Goal: Transaction & Acquisition: Purchase product/service

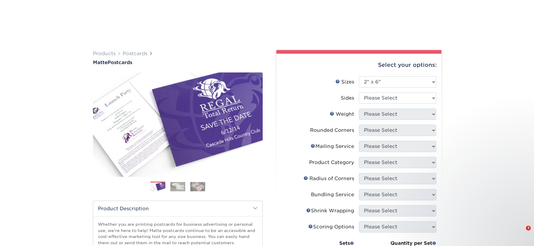
select select "2.00x6.00"
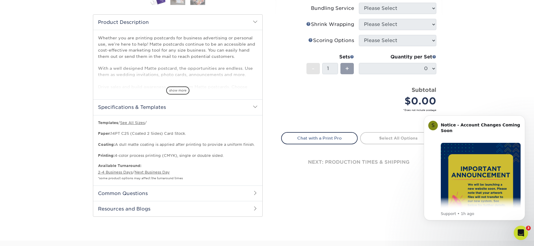
scroll to position [71, 0]
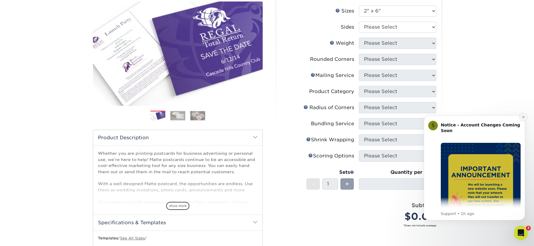
click at [524, 117] on icon "Dismiss notification" at bounding box center [523, 117] width 2 height 2
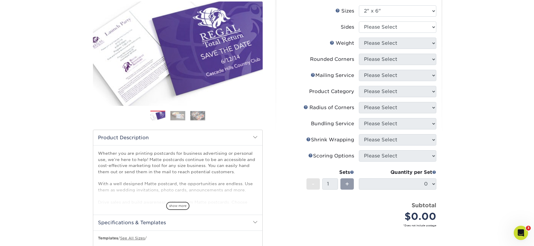
scroll to position [59, 0]
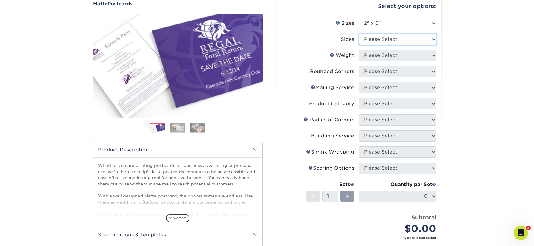
click at [431, 40] on select "Please Select Print Both Sides Print Front Only" at bounding box center [397, 39] width 77 height 11
select select "32d3c223-f82c-492b-b915-ba065a00862f"
click at [432, 57] on select "Please Select 14PT 16PT" at bounding box center [397, 55] width 77 height 11
select select "14PT"
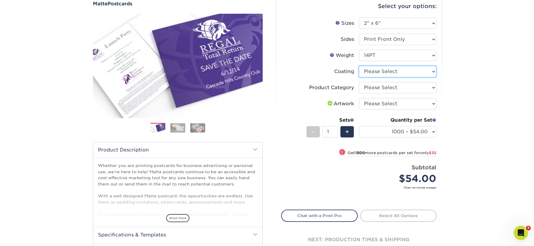
click at [429, 71] on select at bounding box center [397, 71] width 77 height 11
select select "121bb7b5-3b4d-429f-bd8d-bbf80e953313"
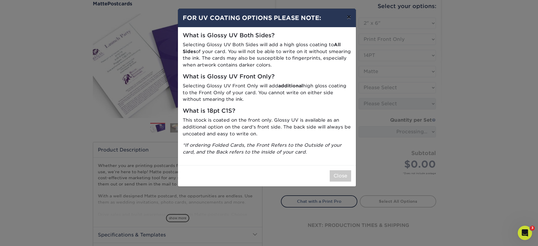
click at [348, 18] on button "×" at bounding box center [349, 17] width 14 height 17
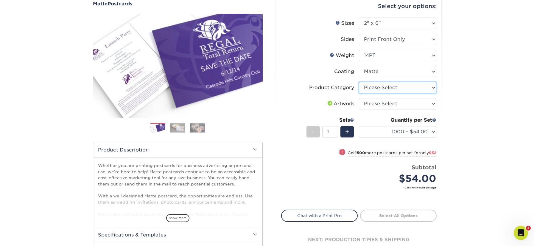
click at [431, 89] on select "Please Select Postcards" at bounding box center [397, 87] width 77 height 11
select select "9b7272e0-d6c8-4c3c-8e97-d3a1bcdab858"
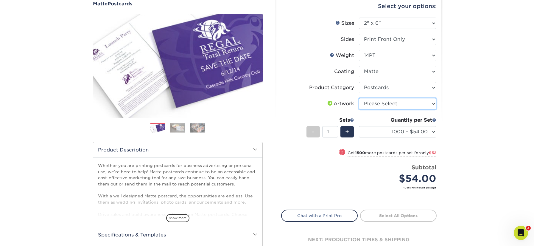
click at [432, 104] on select "Please Select I will upload files I need a design - $150" at bounding box center [397, 103] width 77 height 11
select select "upload"
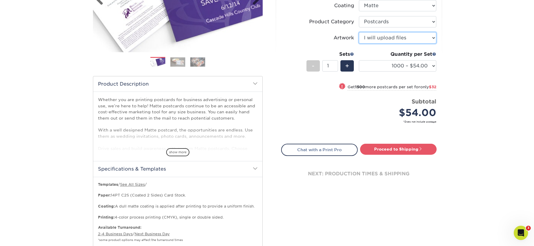
scroll to position [34, 0]
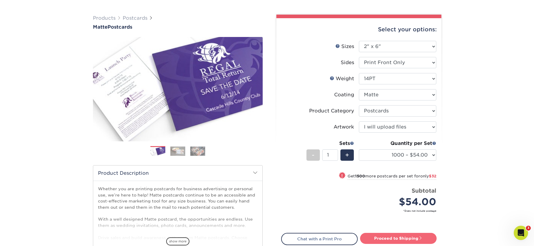
click at [415, 236] on link "Proceed to Shipping" at bounding box center [398, 237] width 76 height 11
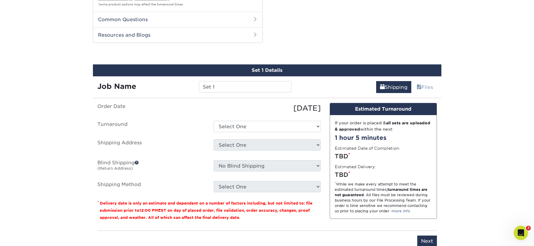
scroll to position [373, 0]
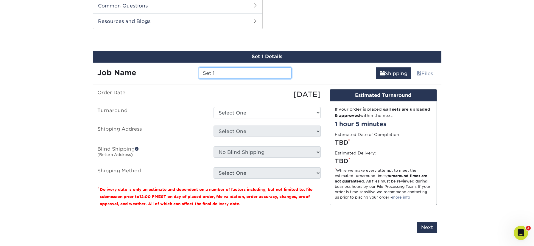
click at [250, 74] on input "Set 1" at bounding box center [245, 72] width 93 height 11
drag, startPoint x: 250, startPoint y: 74, endPoint x: 171, endPoint y: 69, distance: 79.0
click at [171, 69] on div "Job Name Set 1" at bounding box center [194, 72] width 203 height 11
type input "free mat class - 2025"
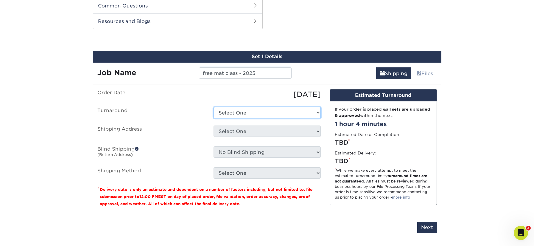
click at [278, 109] on select "Select One 2-4 Business Days 2 Day Next Business Day" at bounding box center [266, 112] width 107 height 11
select select "63c18962-4db5-46c5-ada9-19d990879cd3"
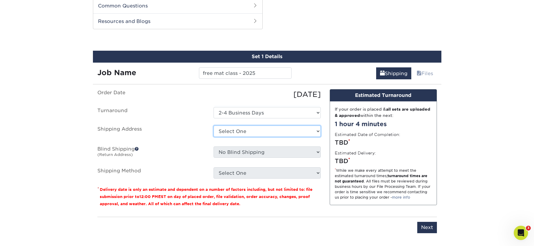
click at [313, 132] on select "Select One 3b Apogee Media Flatiron Terrace Power Pilates + Add New Address" at bounding box center [266, 130] width 107 height 11
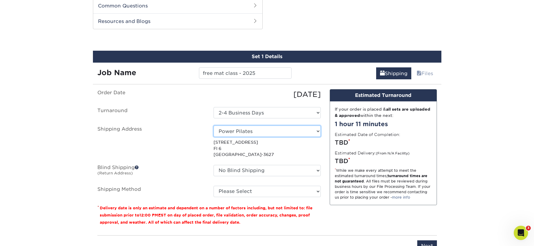
click at [299, 132] on select "Select One 3b Apogee Media Flatiron Terrace Power Pilates + Add New Address" at bounding box center [266, 130] width 107 height 11
select select "279682"
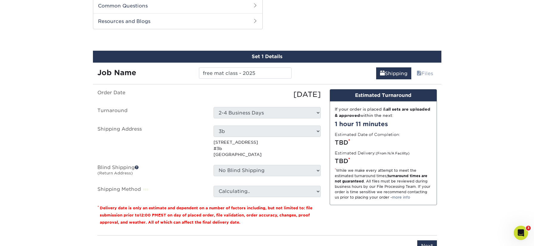
click at [317, 187] on select "Calculating.." at bounding box center [266, 190] width 107 height 11
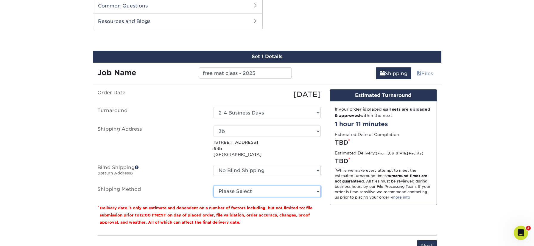
click at [298, 190] on select "Please Select Ground Shipping (+$25.00) 3 Day Shipping Service (+$27.54) 2 Day …" at bounding box center [266, 190] width 107 height 11
select select "03"
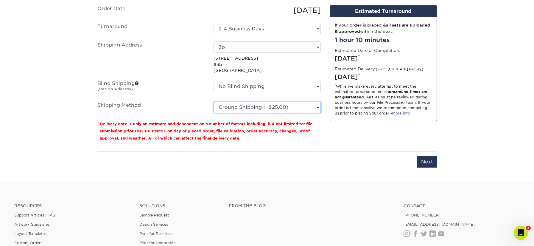
scroll to position [406, 0]
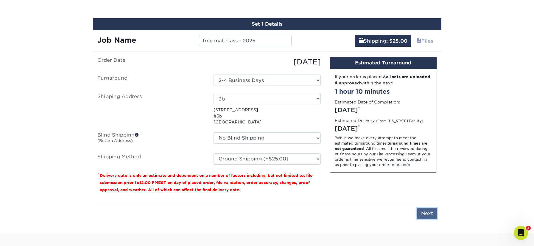
click at [429, 214] on input "Next" at bounding box center [427, 212] width 20 height 11
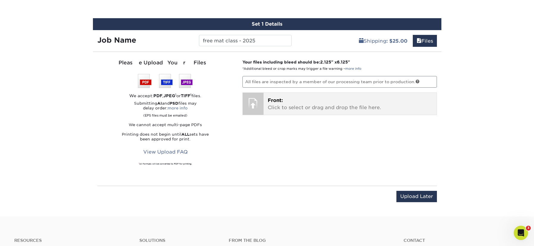
click at [360, 102] on p "Front: Click to select or drag and drop the file here." at bounding box center [350, 104] width 165 height 14
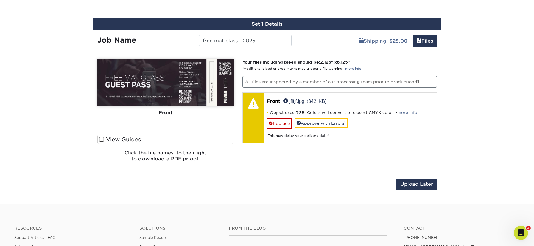
click at [413, 187] on input "Upload Later" at bounding box center [416, 183] width 40 height 11
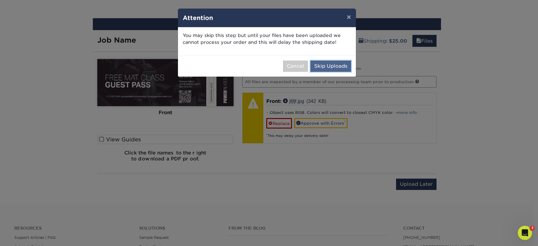
click at [333, 68] on button "Skip Uploads" at bounding box center [330, 65] width 41 height 11
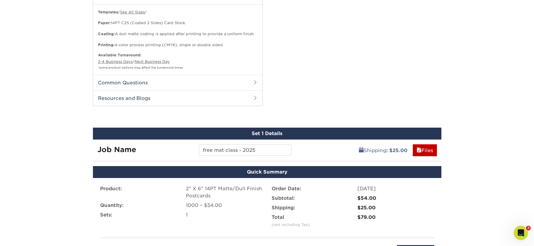
scroll to position [467, 0]
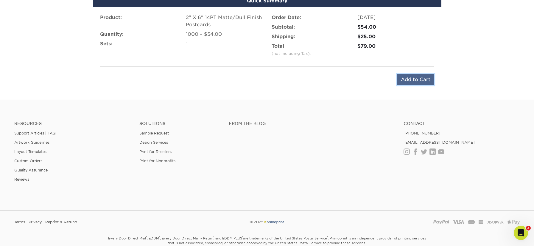
click at [412, 83] on input "Add to Cart" at bounding box center [415, 79] width 37 height 11
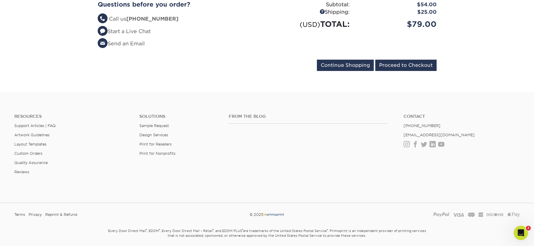
scroll to position [149, 0]
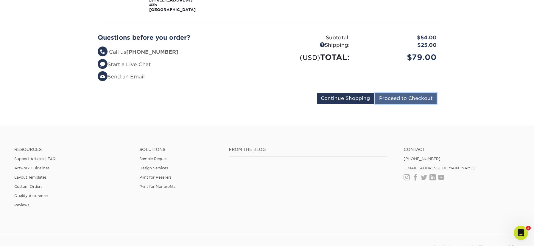
click at [414, 97] on input "Proceed to Checkout" at bounding box center [405, 98] width 61 height 11
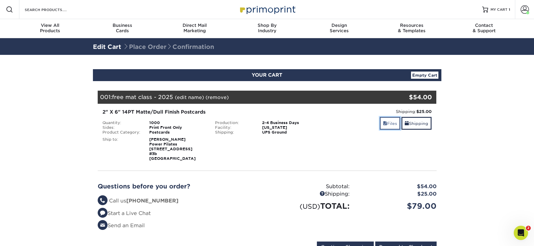
click at [392, 124] on link "Files" at bounding box center [389, 123] width 21 height 13
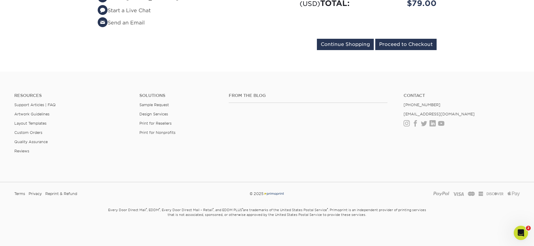
scroll to position [47, 0]
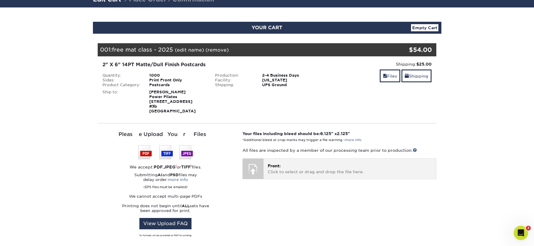
click at [261, 172] on div at bounding box center [253, 168] width 21 height 21
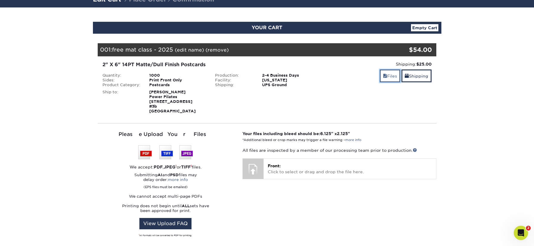
click at [389, 77] on link "Files" at bounding box center [389, 75] width 21 height 13
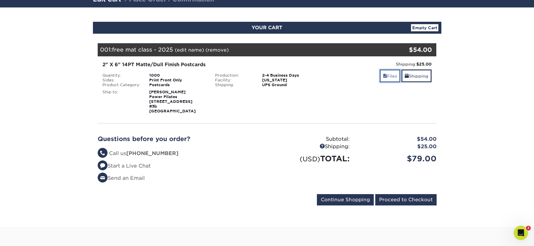
click at [387, 79] on link "Files" at bounding box center [389, 75] width 21 height 13
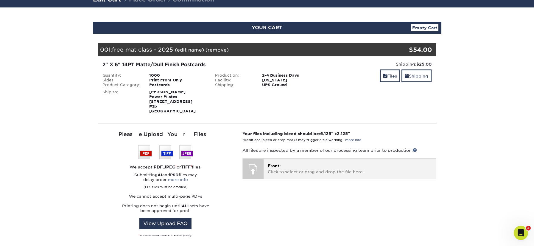
click at [285, 167] on p "Front: Click to select or drag and drop the file here." at bounding box center [350, 168] width 164 height 12
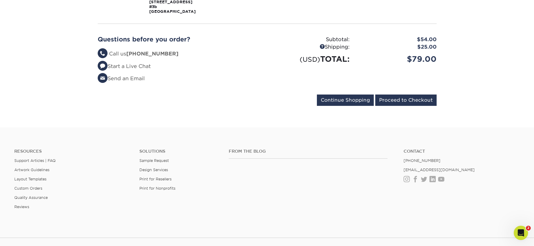
scroll to position [76, 0]
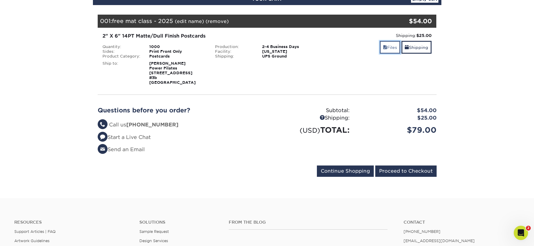
click at [383, 49] on span at bounding box center [385, 47] width 4 height 5
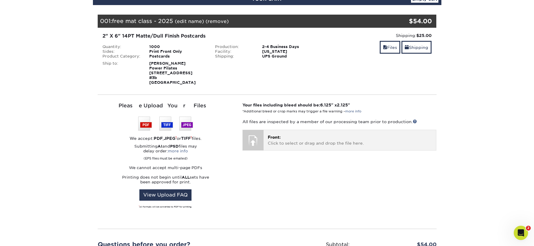
click at [258, 132] on div at bounding box center [253, 140] width 21 height 21
click at [281, 143] on p "Front: Click to select or drag and drop the file here." at bounding box center [350, 140] width 164 height 12
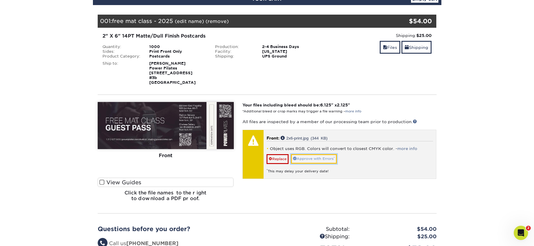
click at [326, 160] on link "Approve with Errors *" at bounding box center [314, 158] width 46 height 9
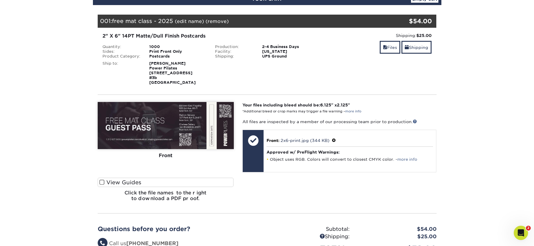
click at [101, 182] on span at bounding box center [101, 182] width 5 height 6
click at [0, 0] on input "View Guides" at bounding box center [0, 0] width 0 height 0
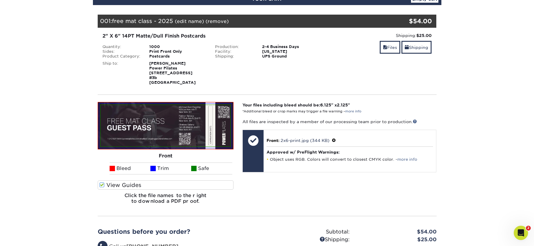
click at [211, 132] on img at bounding box center [166, 125] width 130 height 41
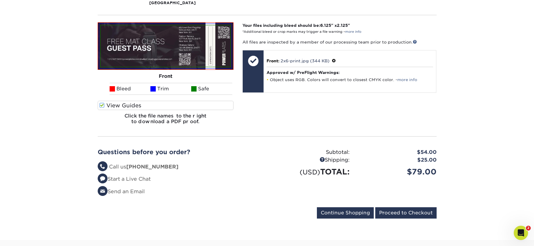
scroll to position [289, 0]
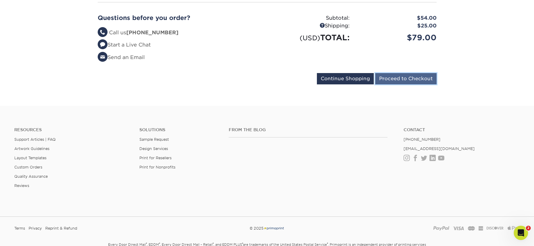
click at [433, 77] on input "Proceed to Checkout" at bounding box center [405, 78] width 61 height 11
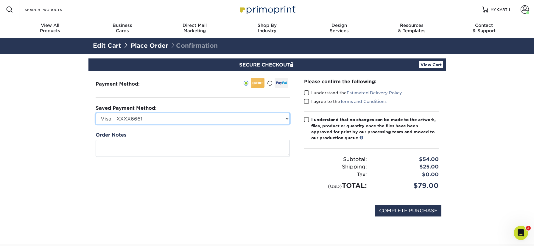
click at [268, 121] on select "Visa - XXXX6661 Visa - XXXX0366 Visa - XXXX5104 Visa - XXXX5296 Visa - XXXX9123…" at bounding box center [193, 118] width 194 height 11
select select
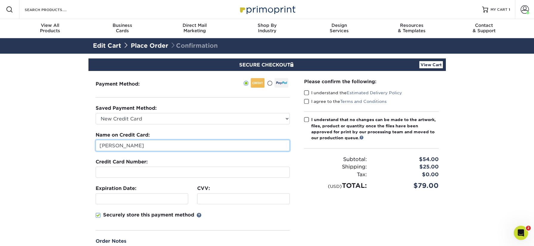
drag, startPoint x: 147, startPoint y: 146, endPoint x: 27, endPoint y: 137, distance: 120.6
click at [27, 137] on section "SECURE CHECKOUT View Cart Payment Method: Saved Payment Method:" at bounding box center [267, 185] width 534 height 263
type input "[PERSON_NAME]"
click at [437, 6] on div "Resources Menu Search Products Account Welcome, Ryan Account Dashboard Active O…" at bounding box center [267, 9] width 534 height 19
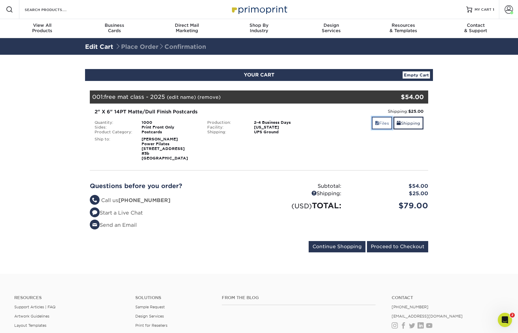
click at [380, 120] on link "Files" at bounding box center [382, 123] width 21 height 13
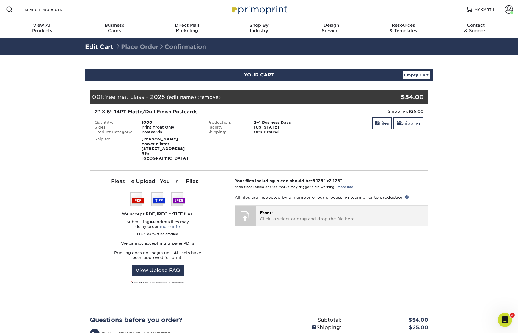
click at [274, 215] on p "Front: Click to select or drag and drop the file here." at bounding box center [342, 216] width 164 height 12
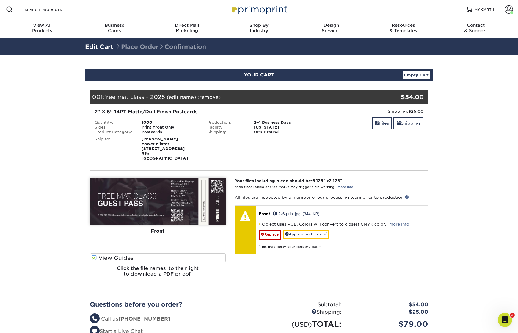
click at [128, 245] on label "View Guides" at bounding box center [158, 257] width 136 height 9
click at [0, 0] on input "View Guides" at bounding box center [0, 0] width 0 height 0
click at [94, 245] on span at bounding box center [94, 258] width 5 height 6
click at [0, 0] on input "View Guides" at bounding box center [0, 0] width 0 height 0
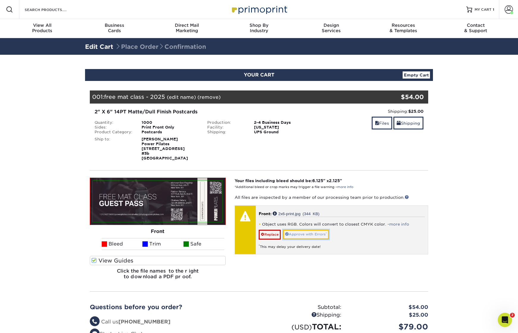
click at [298, 232] on link "Approve with Errors *" at bounding box center [306, 234] width 46 height 9
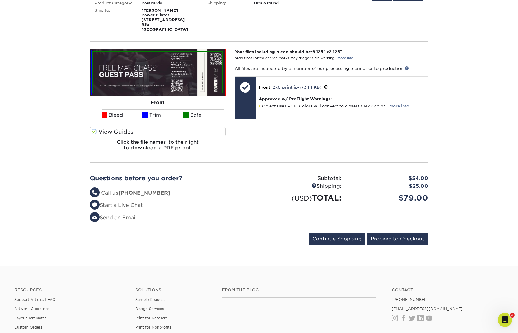
scroll to position [64, 0]
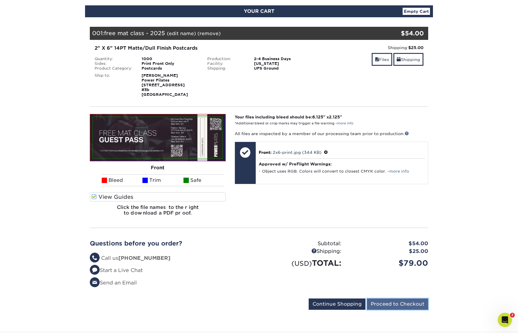
click at [412, 245] on input "Proceed to Checkout" at bounding box center [397, 304] width 61 height 11
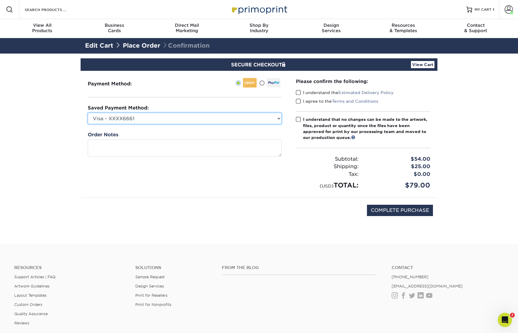
click at [247, 122] on select "Visa - XXXX6661 Visa - XXXX0366 Visa - XXXX5104 Visa - XXXX5296 Visa - XXXX9123…" at bounding box center [185, 118] width 194 height 11
select select
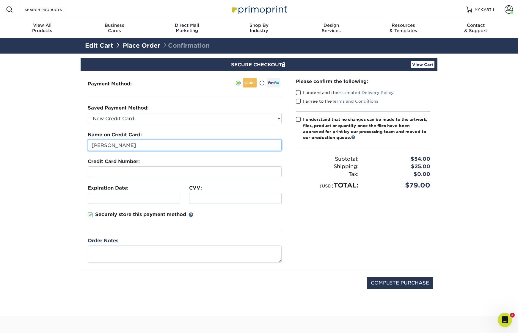
drag, startPoint x: 154, startPoint y: 146, endPoint x: 14, endPoint y: 140, distance: 140.6
click at [14, 141] on section "SECURE CHECKOUT View Cart Payment Method: Saved Payment Method:" at bounding box center [259, 185] width 518 height 263
type input "ali matlock"
click at [66, 159] on section "SECURE CHECKOUT View Cart Payment Method: Saved Payment Method:" at bounding box center [259, 185] width 518 height 263
click at [120, 193] on div at bounding box center [134, 198] width 93 height 11
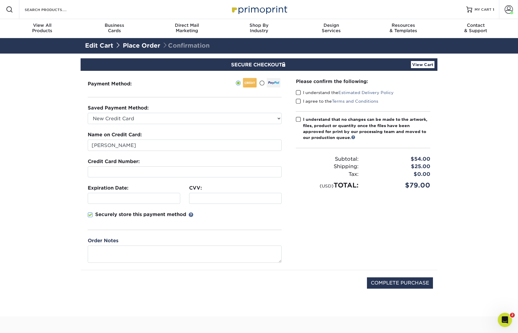
click at [11, 232] on section "SECURE CHECKOUT View Cart Payment Method: Saved Payment Method:" at bounding box center [259, 185] width 518 height 263
click at [299, 92] on span at bounding box center [298, 93] width 5 height 6
click at [0, 0] on input "I understand the Estimated Delivery Policy" at bounding box center [0, 0] width 0 height 0
click at [299, 103] on span at bounding box center [298, 102] width 5 height 6
click at [0, 0] on input "I agree to the Terms and Conditions" at bounding box center [0, 0] width 0 height 0
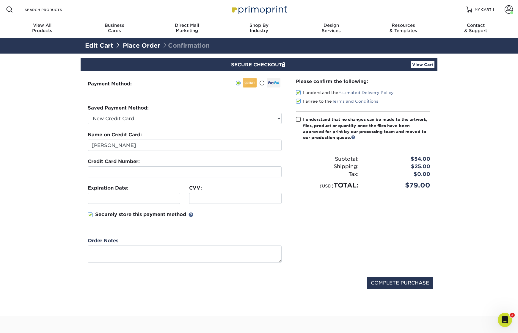
click at [298, 120] on span at bounding box center [298, 120] width 5 height 6
click at [0, 0] on input "I understand that no changes can be made to the artwork, files, product or quan…" at bounding box center [0, 0] width 0 height 0
click at [418, 284] on input "COMPLETE PURCHASE" at bounding box center [400, 282] width 66 height 11
type input "PROCESSING, PLEASE WAIT..."
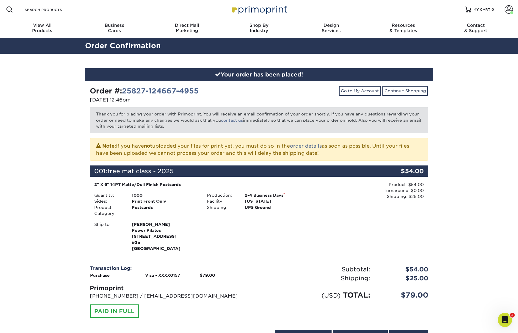
drag, startPoint x: 132, startPoint y: 235, endPoint x: 192, endPoint y: 237, distance: 59.3
click at [192, 237] on span "[STREET_ADDRESS]" at bounding box center [165, 236] width 66 height 6
copy span "[STREET_ADDRESS]"
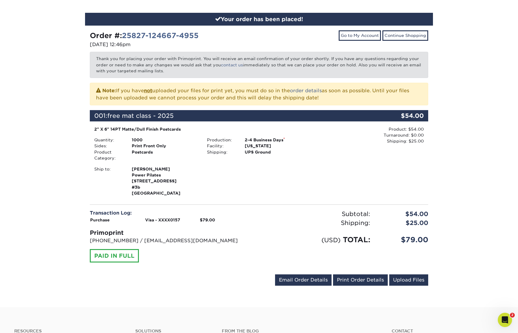
scroll to position [121, 0]
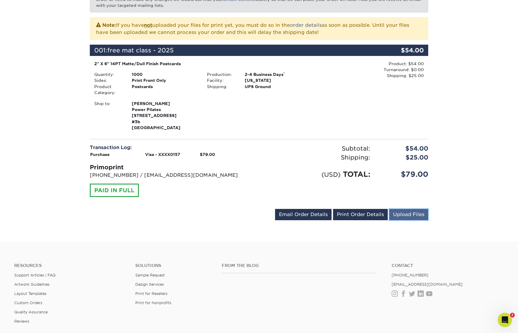
click at [420, 213] on link "Upload Files" at bounding box center [409, 214] width 39 height 11
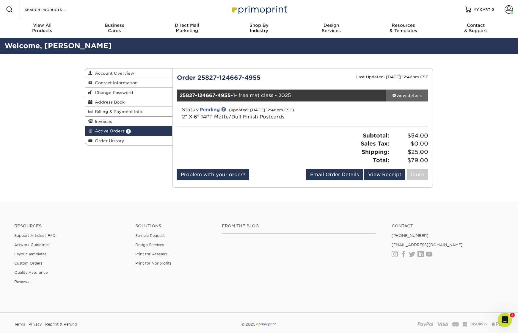
click at [409, 94] on div "view details" at bounding box center [407, 96] width 42 height 6
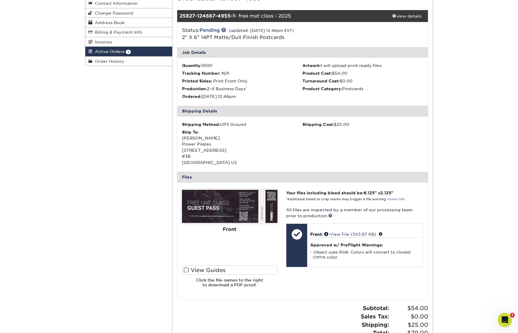
scroll to position [124, 0]
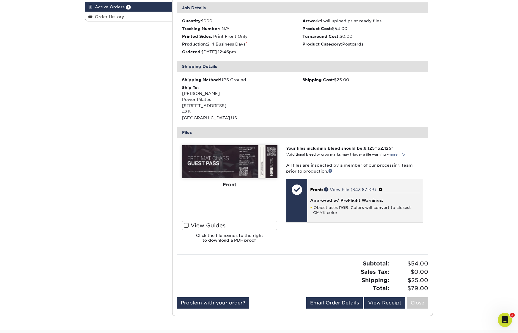
click at [375, 202] on h4 "Approved w/ PreFlight Warnings:" at bounding box center [365, 200] width 110 height 5
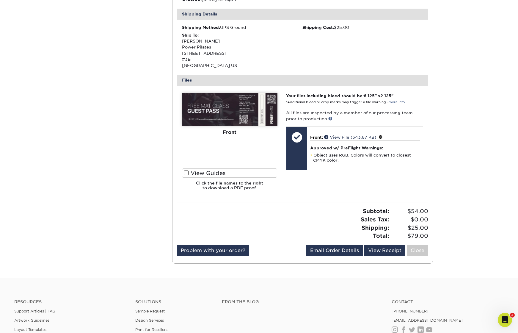
scroll to position [240, 0]
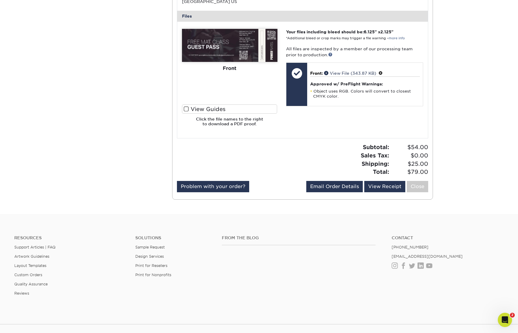
click at [188, 110] on span at bounding box center [186, 109] width 5 height 6
click at [0, 0] on input "View Guides" at bounding box center [0, 0] width 0 height 0
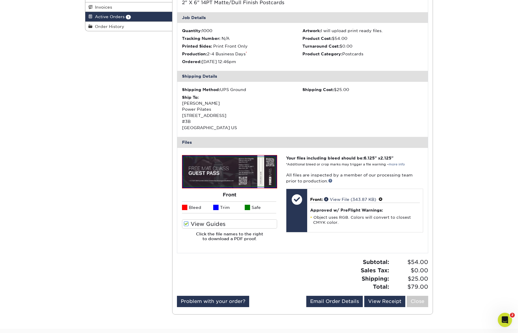
scroll to position [226, 0]
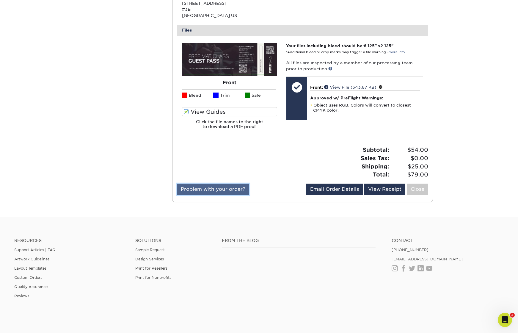
click at [222, 188] on link "Problem with your order?" at bounding box center [213, 189] width 72 height 11
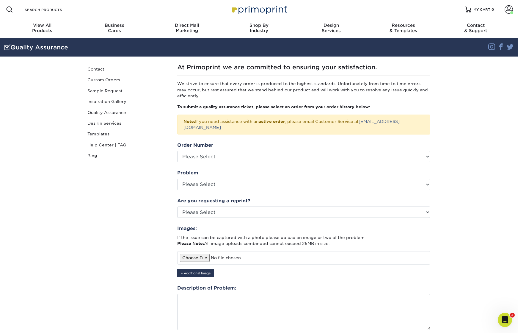
click at [390, 157] on fieldset "Order Number Please Select P2171434 P2170035 P2168073 P2167929 P2166917 P216272…" at bounding box center [303, 249] width 253 height 214
click at [390, 159] on fieldset "Order Number Please Select P2171434 P2170035 P2168073 P2167929 P2166917 P216272…" at bounding box center [303, 249] width 253 height 214
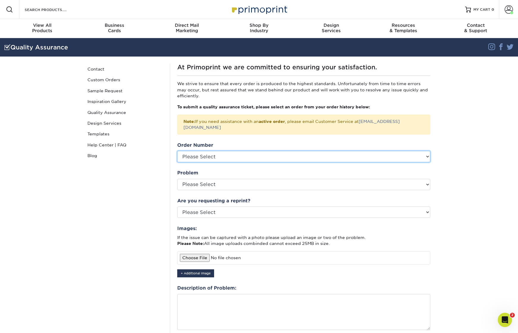
click at [420, 153] on select "Please Select P2171434 P2170035 P2168073 P2167929 P2166917 P2162729 P2162014 P2…" at bounding box center [303, 156] width 253 height 11
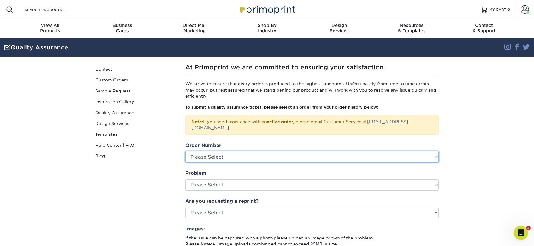
click at [295, 151] on select "Please Select P2171434 P2170035 P2168073 P2167929 P2166917 P2162729 P2162014 P2…" at bounding box center [311, 156] width 253 height 11
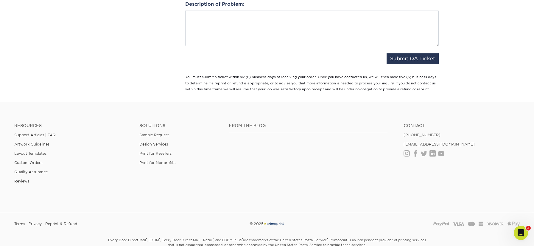
scroll to position [79, 0]
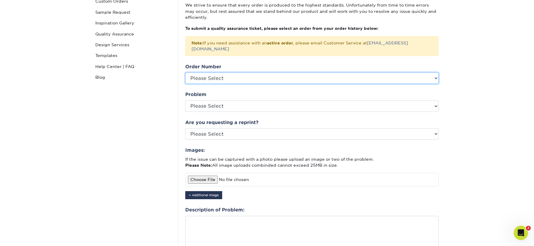
click at [435, 76] on select "Please Select P2171434 P2170035 P2168073 P2167929 P2166917 P2162729 P2162014 P2…" at bounding box center [311, 77] width 253 height 11
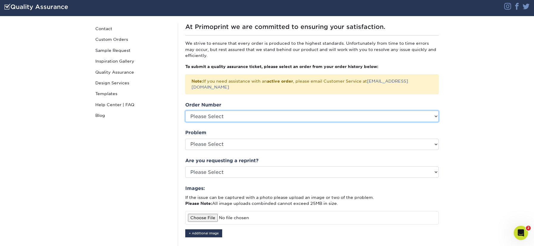
scroll to position [0, 0]
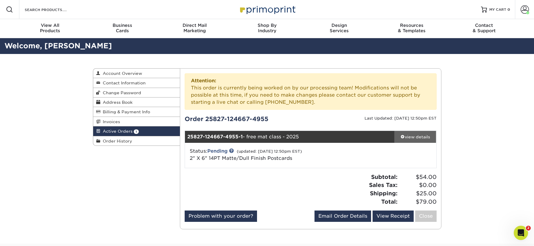
click at [424, 136] on div "view details" at bounding box center [415, 137] width 42 height 6
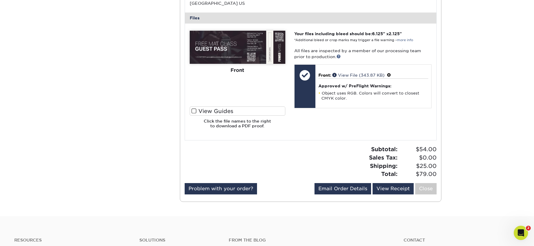
scroll to position [283, 0]
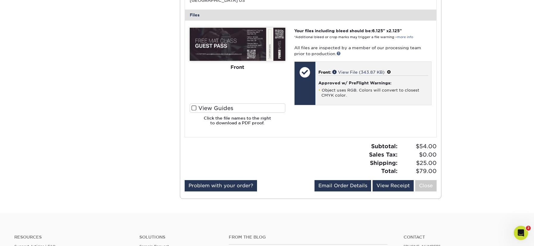
click at [390, 72] on span at bounding box center [389, 72] width 4 height 5
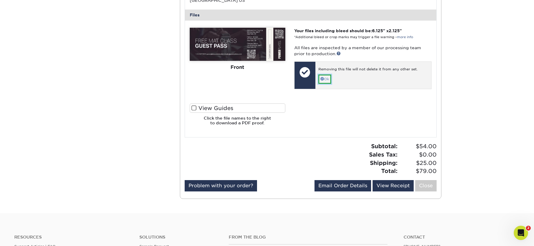
click at [325, 79] on link "Ok" at bounding box center [324, 78] width 13 height 9
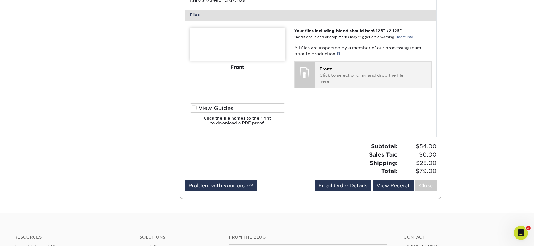
click at [333, 70] on p "Front: Click to select or drag and drop the file here." at bounding box center [372, 75] width 107 height 18
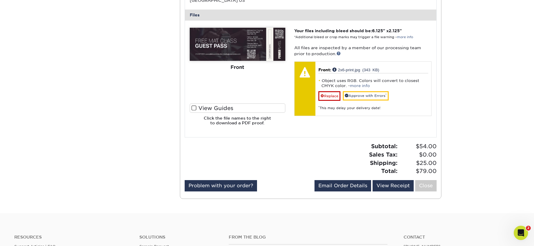
click at [194, 106] on span at bounding box center [193, 108] width 5 height 6
click at [0, 0] on input "View Guides" at bounding box center [0, 0] width 0 height 0
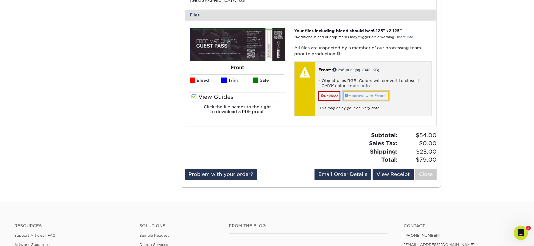
click at [370, 96] on link "Approve with Errors *" at bounding box center [366, 95] width 46 height 9
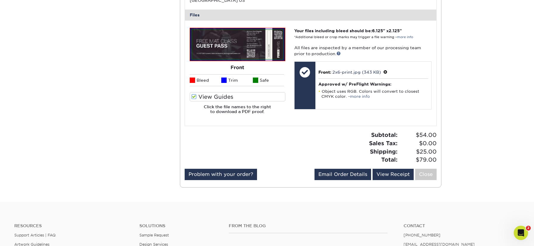
click at [423, 176] on link "Close" at bounding box center [425, 173] width 21 height 11
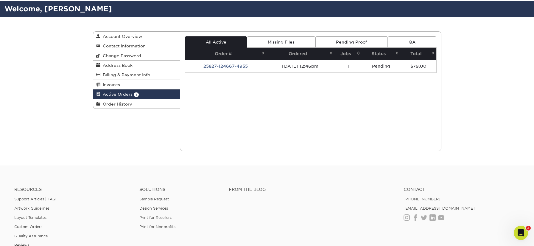
scroll to position [0, 0]
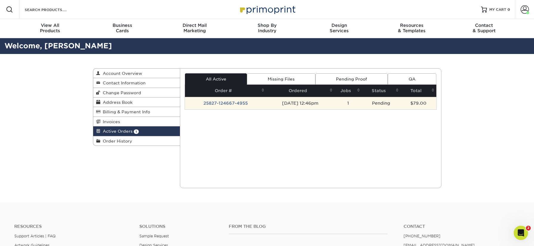
click at [239, 104] on td "25827-124667-4955" at bounding box center [225, 103] width 81 height 12
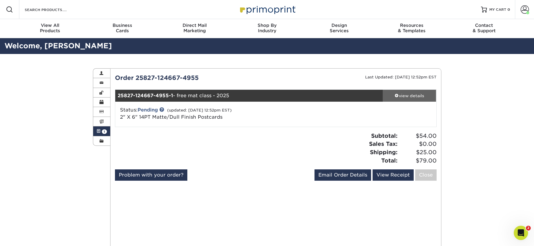
click at [416, 95] on div "view details" at bounding box center [409, 96] width 54 height 6
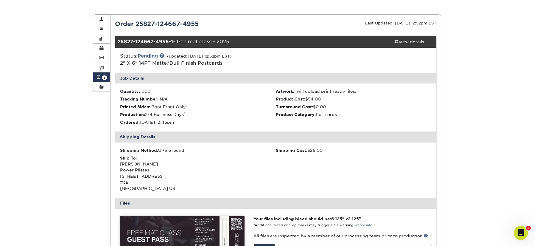
scroll to position [198, 0]
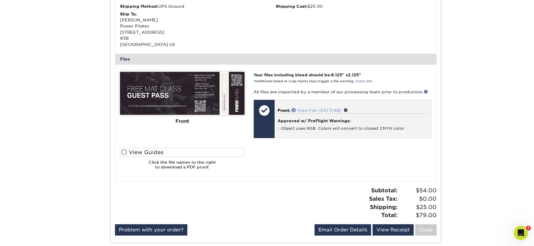
click at [294, 110] on span at bounding box center [294, 110] width 6 height 4
